Goal: Task Accomplishment & Management: Use online tool/utility

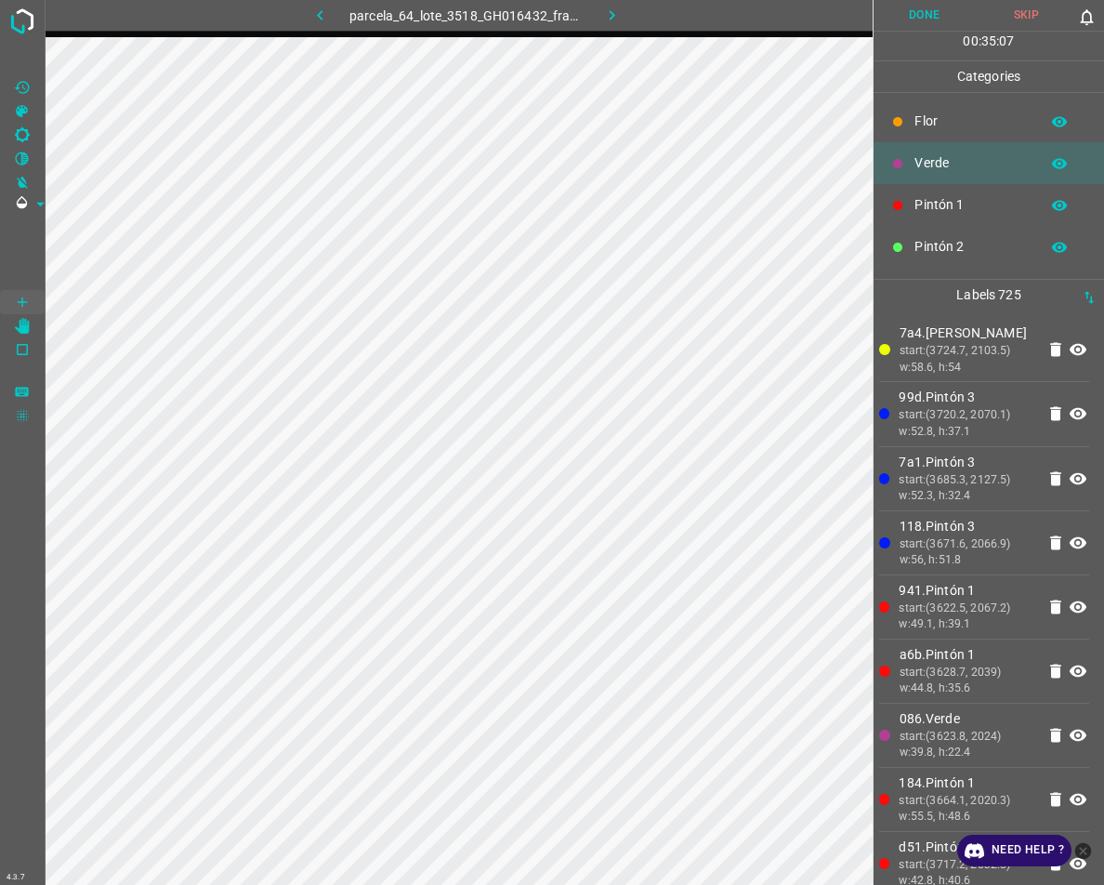
click at [931, 3] on button "Done" at bounding box center [925, 15] width 102 height 31
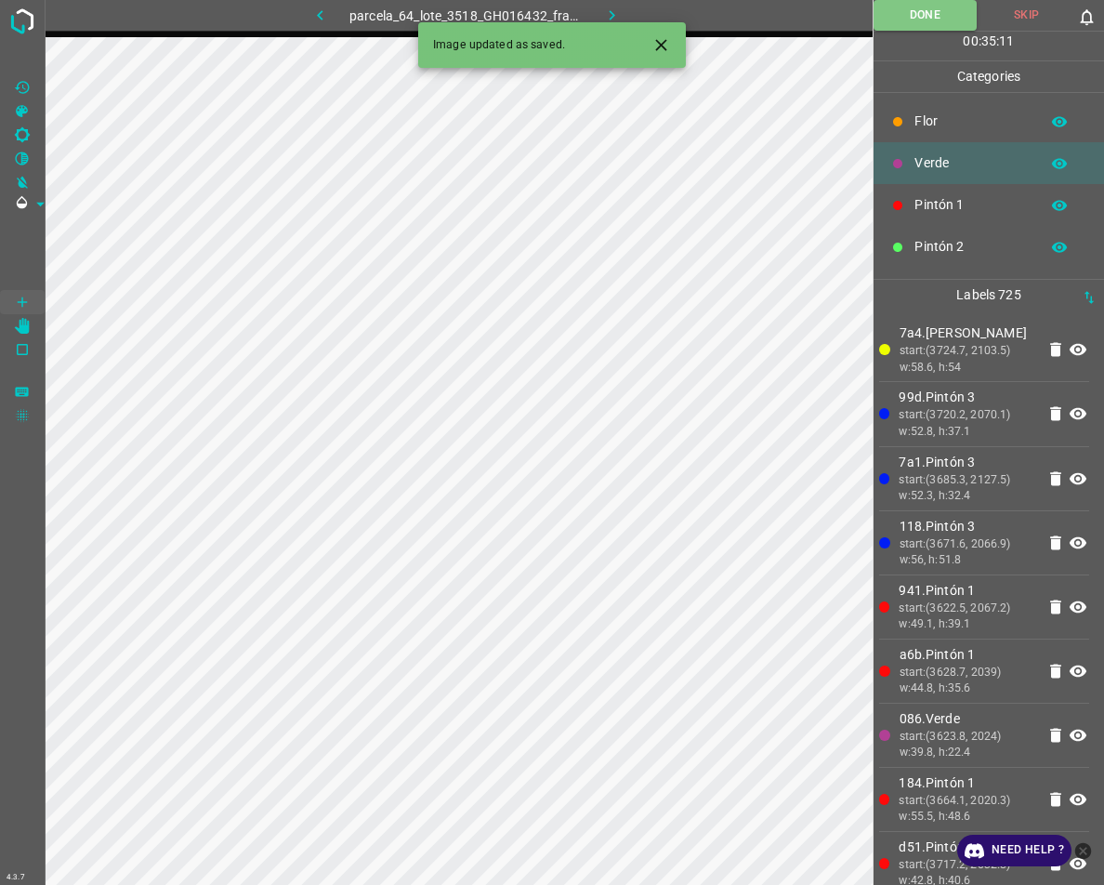
click at [614, 12] on icon "button" at bounding box center [612, 16] width 20 height 20
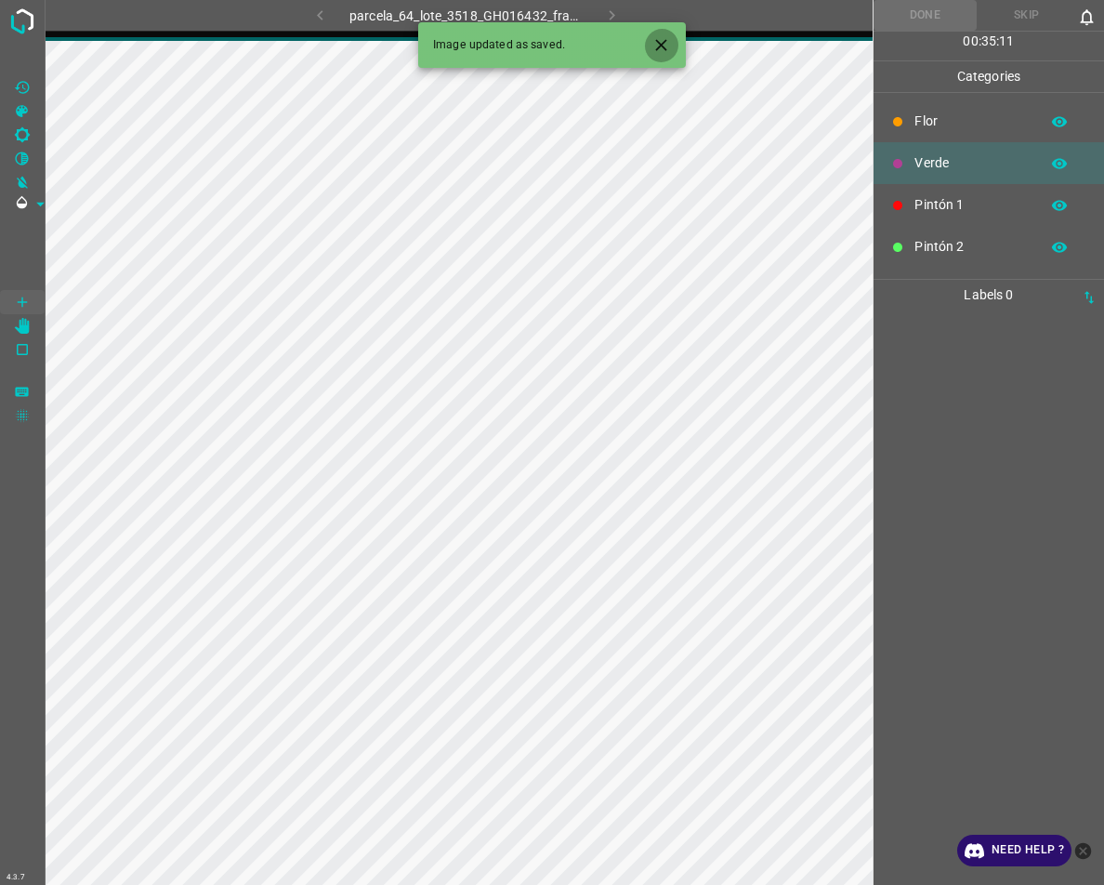
click at [658, 46] on icon "Close" at bounding box center [662, 45] width 20 height 20
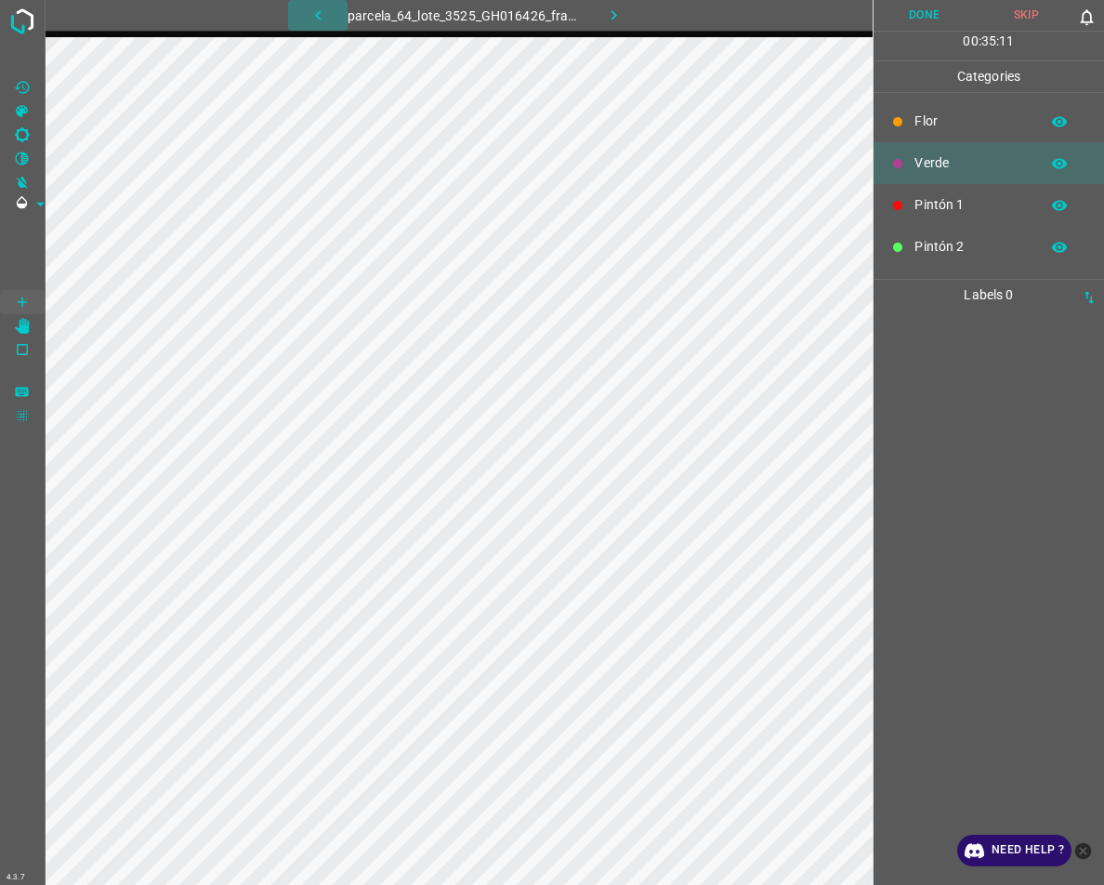
click at [326, 20] on icon "button" at bounding box center [319, 16] width 20 height 20
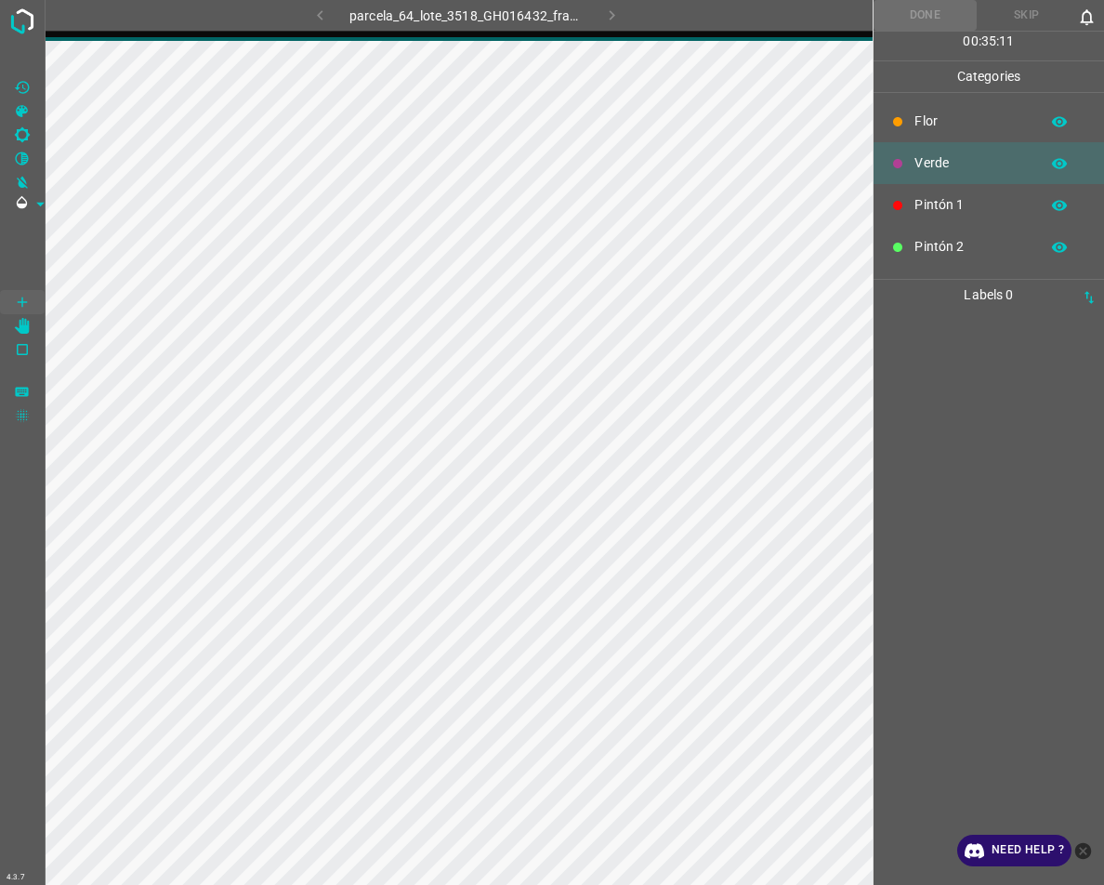
click at [326, 20] on div "parcela_64_lote_3518_GH016432_frame_00092_88988.jpg" at bounding box center [466, 15] width 467 height 31
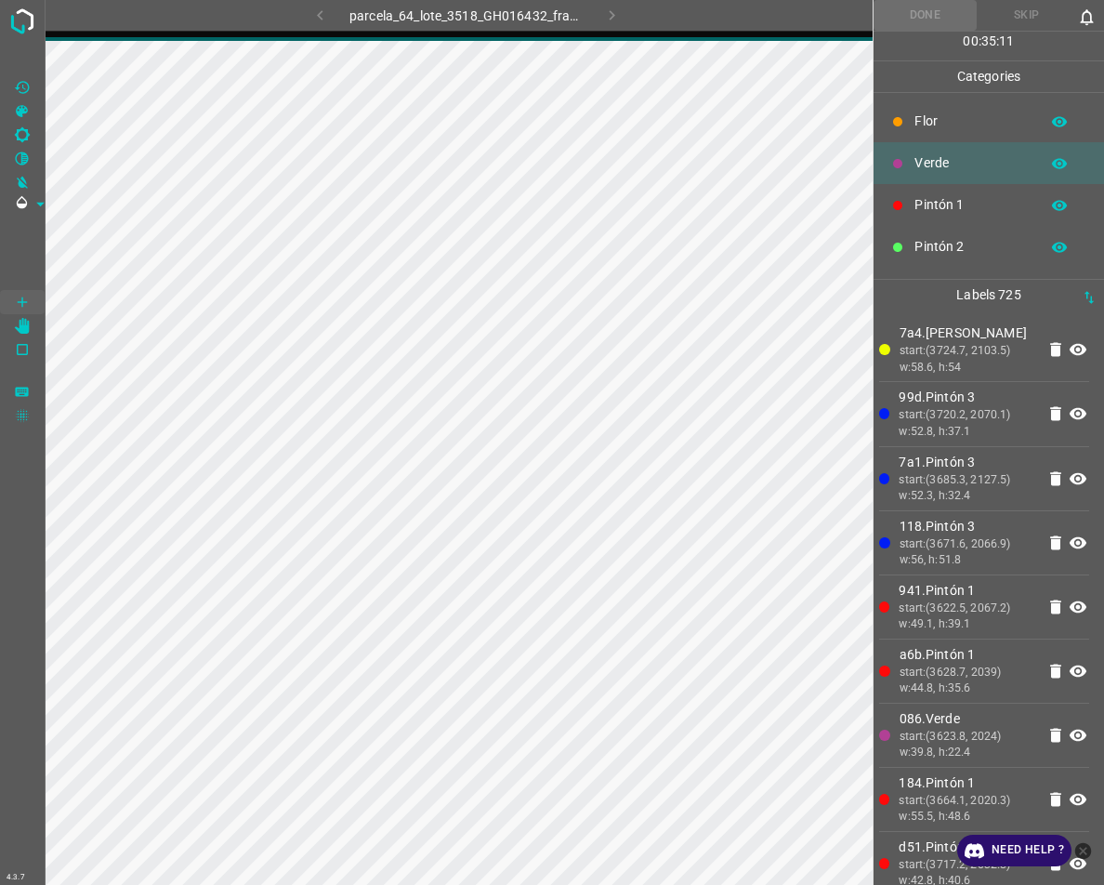
click at [326, 20] on div "parcela_64_lote_3518_GH016432_frame_00092_88988.jpg" at bounding box center [466, 15] width 467 height 31
click at [326, 20] on icon "button" at bounding box center [320, 16] width 20 height 20
click at [315, 10] on div "parcela_64_lote_3518_GH016432_frame_00092_88988.jpg" at bounding box center [466, 15] width 467 height 31
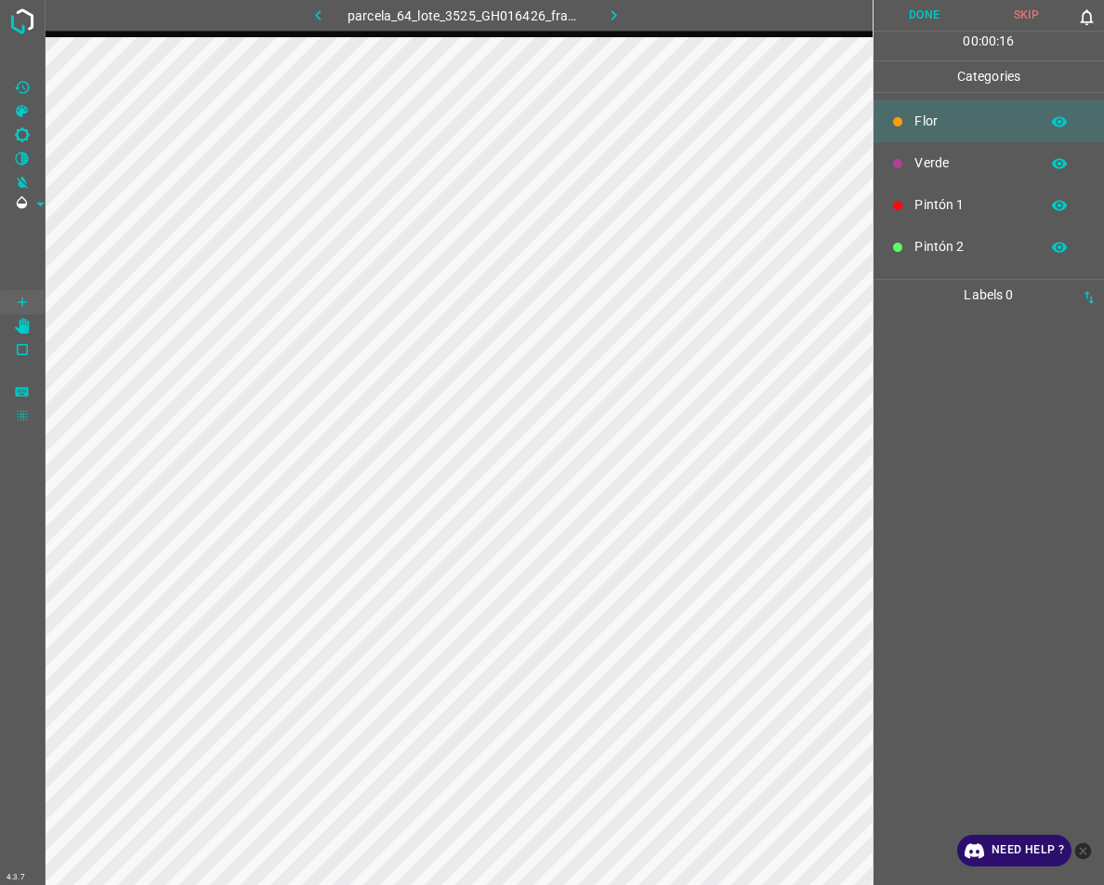
click at [317, 20] on icon "button" at bounding box center [319, 16] width 20 height 20
click at [309, 17] on icon "button" at bounding box center [319, 16] width 20 height 20
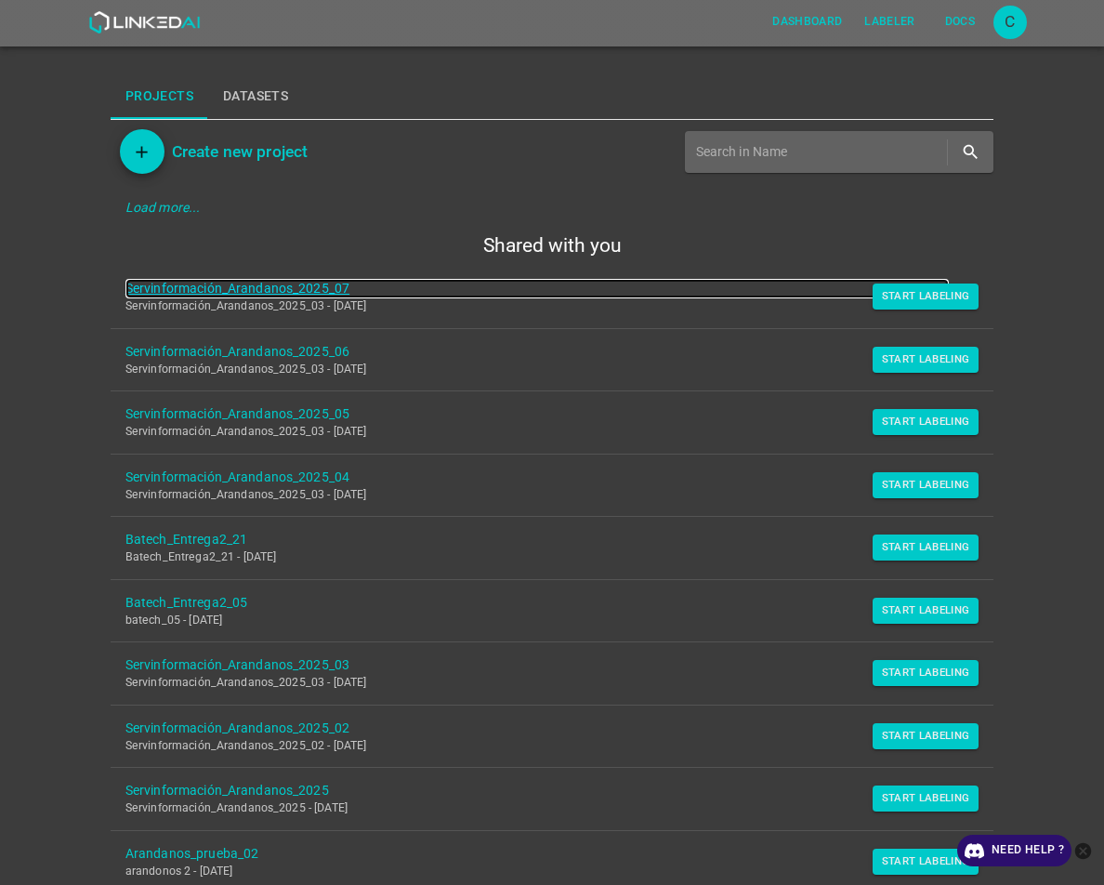
click at [179, 285] on link "Servinformación_Arandanos_2025_07" at bounding box center [538, 289] width 824 height 20
